Goal: Task Accomplishment & Management: Complete application form

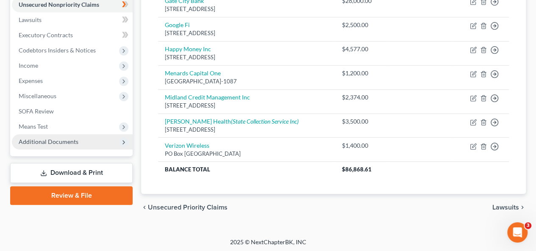
click at [119, 140] on icon at bounding box center [123, 142] width 9 height 9
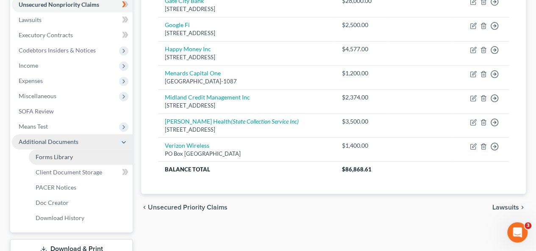
click at [70, 158] on span "Forms Library" at bounding box center [54, 156] width 37 height 7
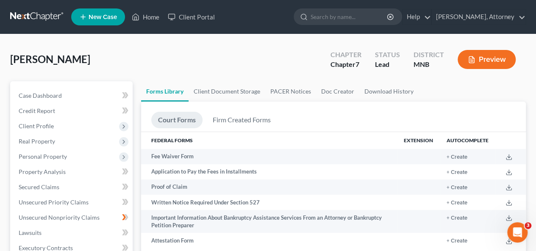
click at [306, 113] on ul "Court Forms Firm Created Forms" at bounding box center [333, 122] width 364 height 20
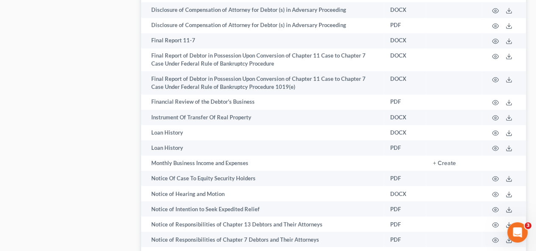
scroll to position [626, 0]
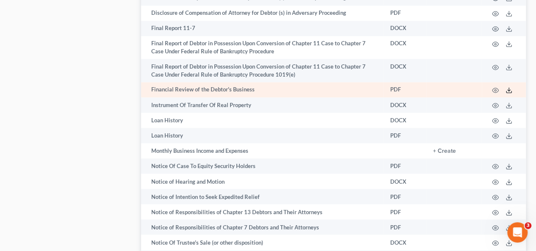
click at [506, 90] on icon at bounding box center [508, 90] width 7 height 7
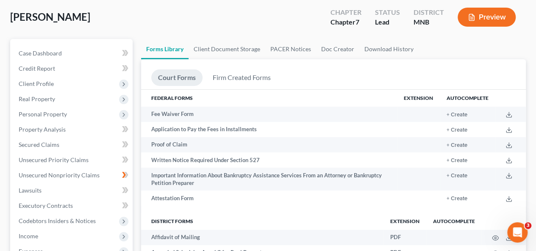
scroll to position [0, 0]
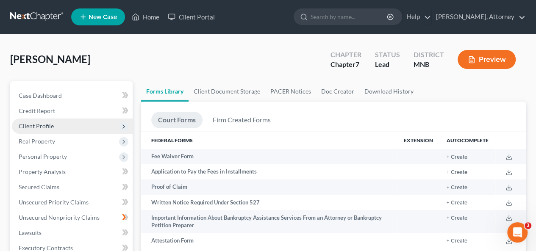
click at [43, 127] on span "Client Profile" at bounding box center [36, 125] width 35 height 7
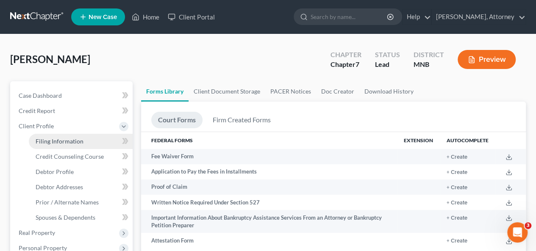
click at [57, 141] on span "Filing Information" at bounding box center [60, 141] width 48 height 7
select select "1"
select select "0"
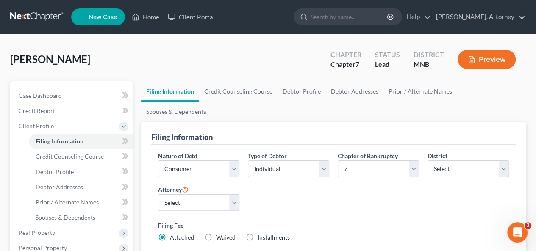
click at [194, 132] on div "Filing Information" at bounding box center [181, 137] width 61 height 10
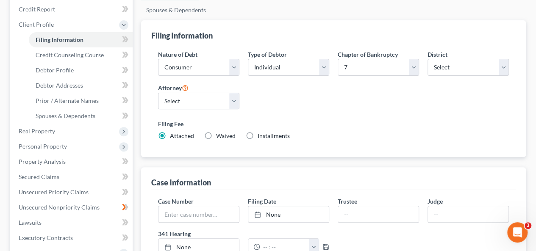
scroll to position [85, 0]
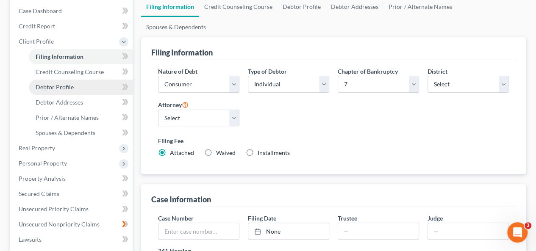
click at [65, 85] on span "Debtor Profile" at bounding box center [55, 86] width 38 height 7
select select "0"
select select "2"
